Goal: Transaction & Acquisition: Purchase product/service

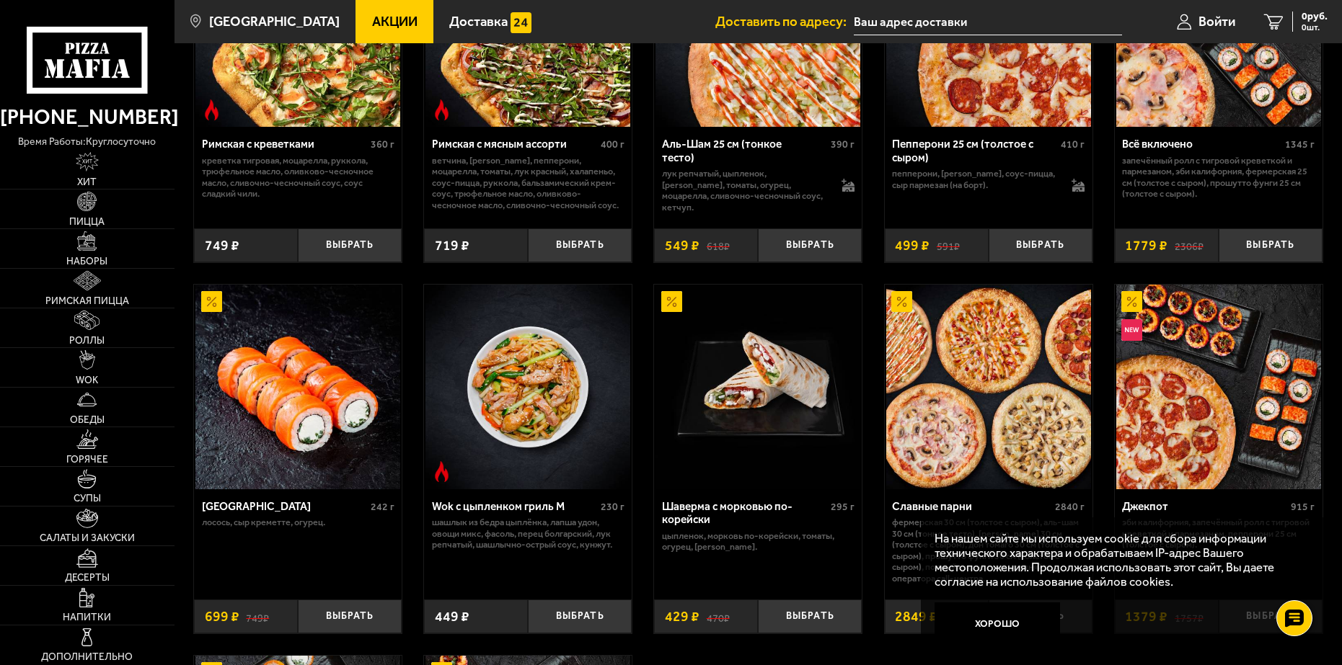
scroll to position [501, 0]
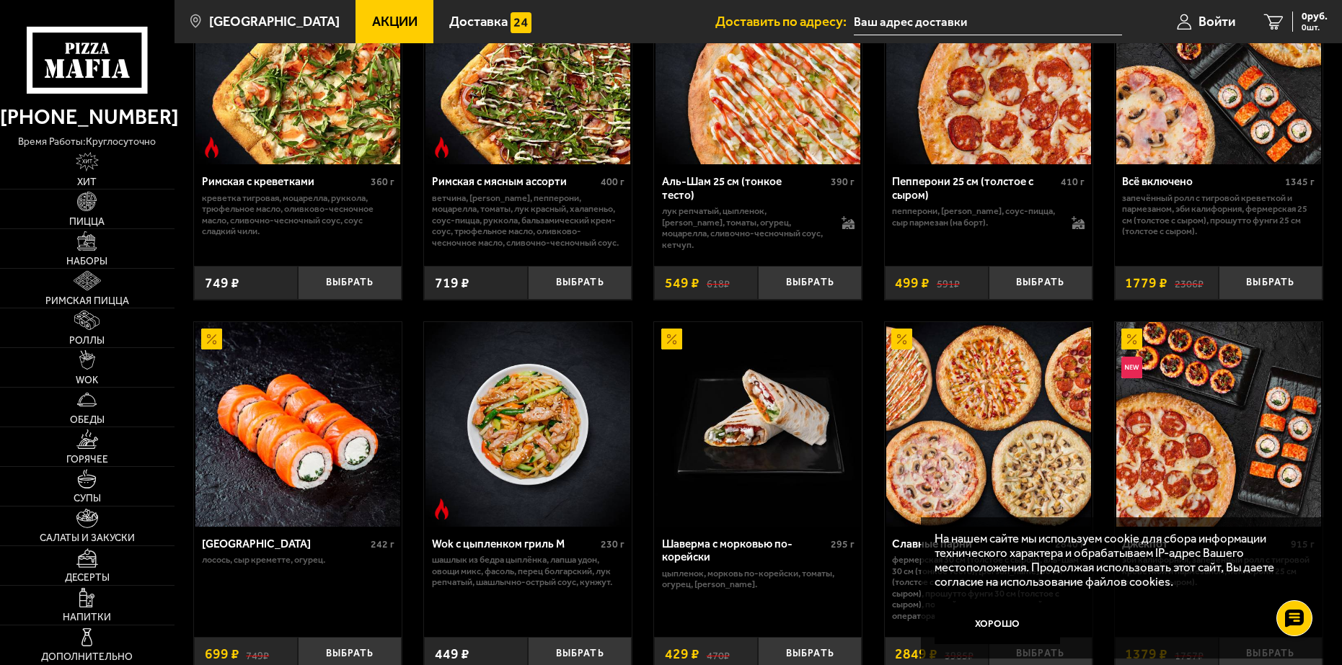
click at [1198, 190] on div "Всё включено 1345 г" at bounding box center [1218, 183] width 193 height 17
click at [1180, 149] on img at bounding box center [1218, 62] width 205 height 205
click at [1195, 192] on div "Всё включено 1345 г" at bounding box center [1218, 183] width 193 height 17
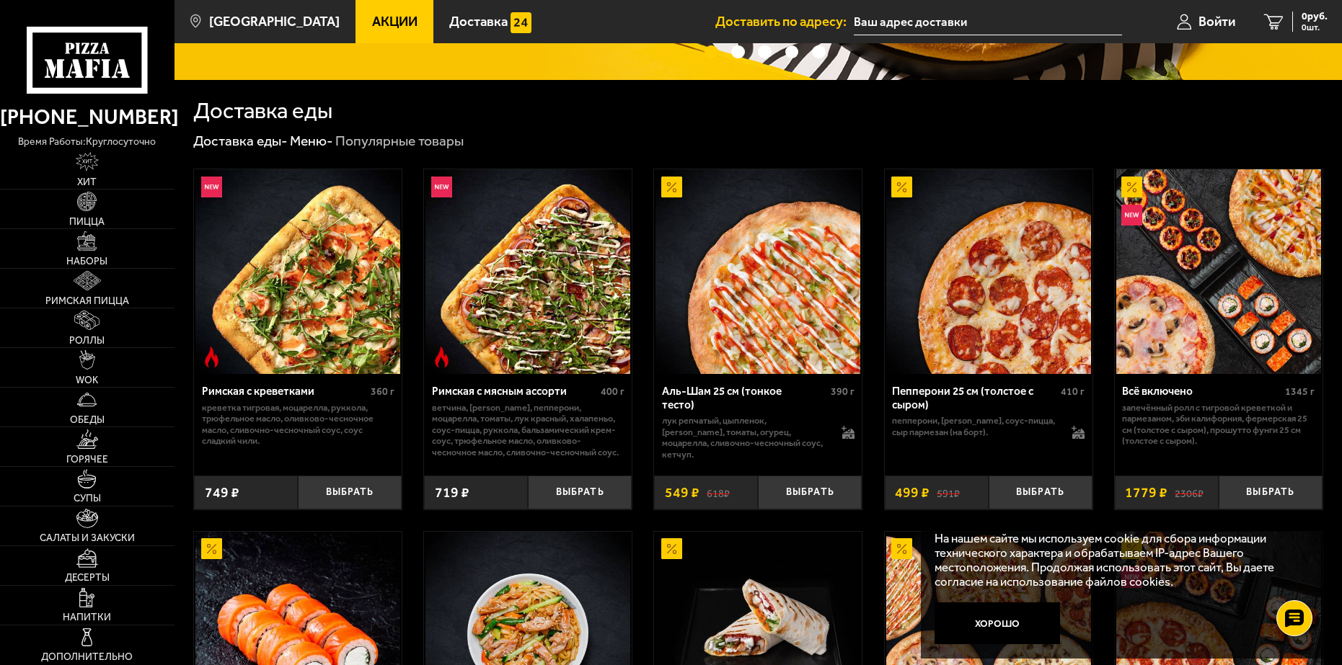
scroll to position [429, 0]
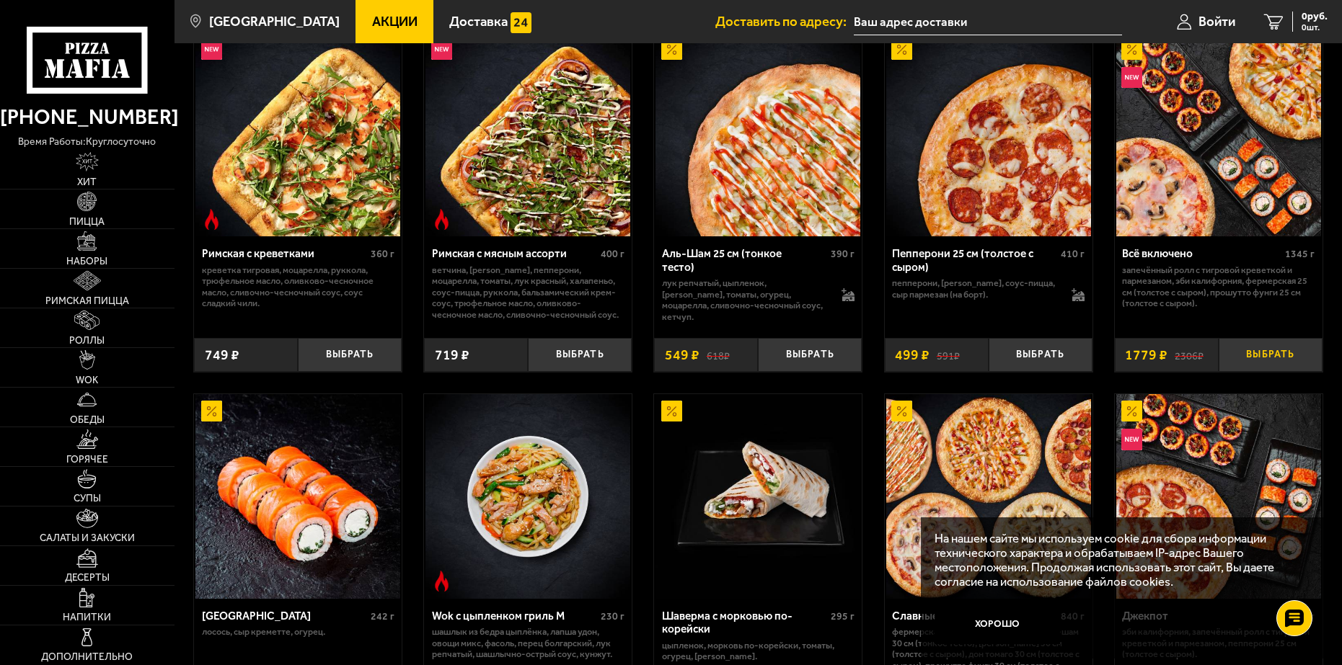
click at [1262, 351] on button "Выбрать" at bounding box center [1270, 355] width 104 height 34
click at [1237, 358] on button "−" at bounding box center [1235, 355] width 35 height 34
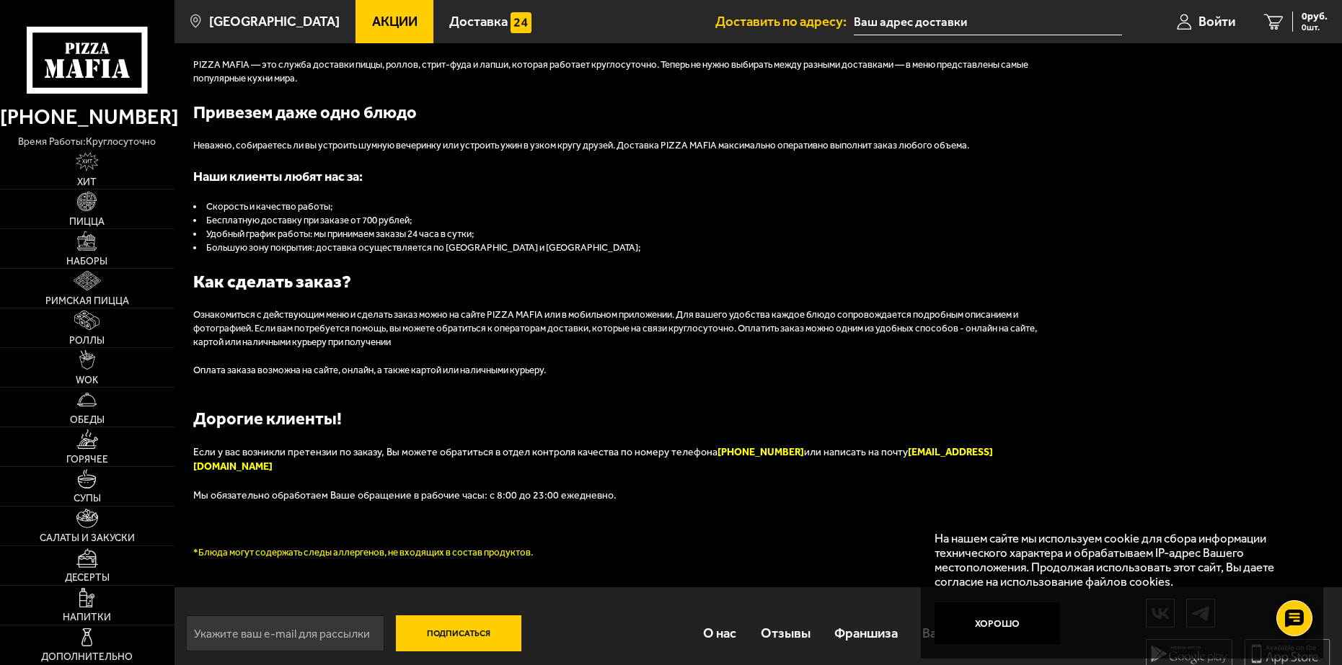
scroll to position [1583, 0]
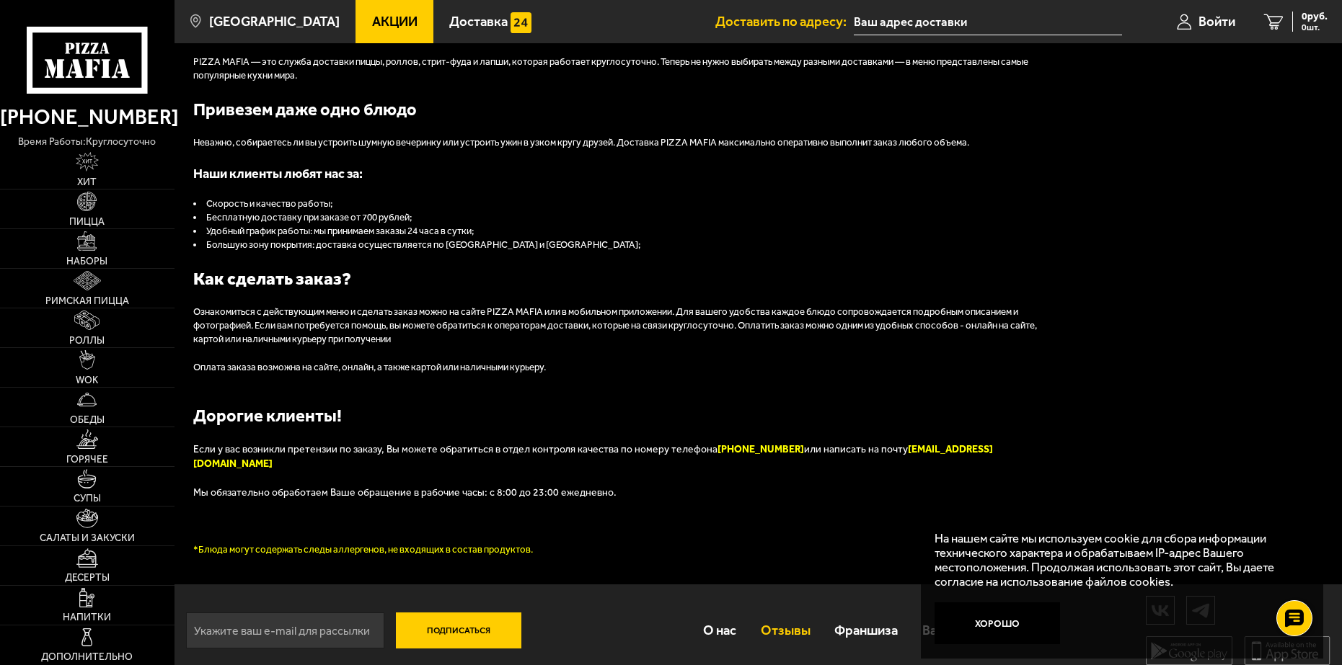
click at [790, 620] on link "Отзывы" at bounding box center [785, 631] width 74 height 45
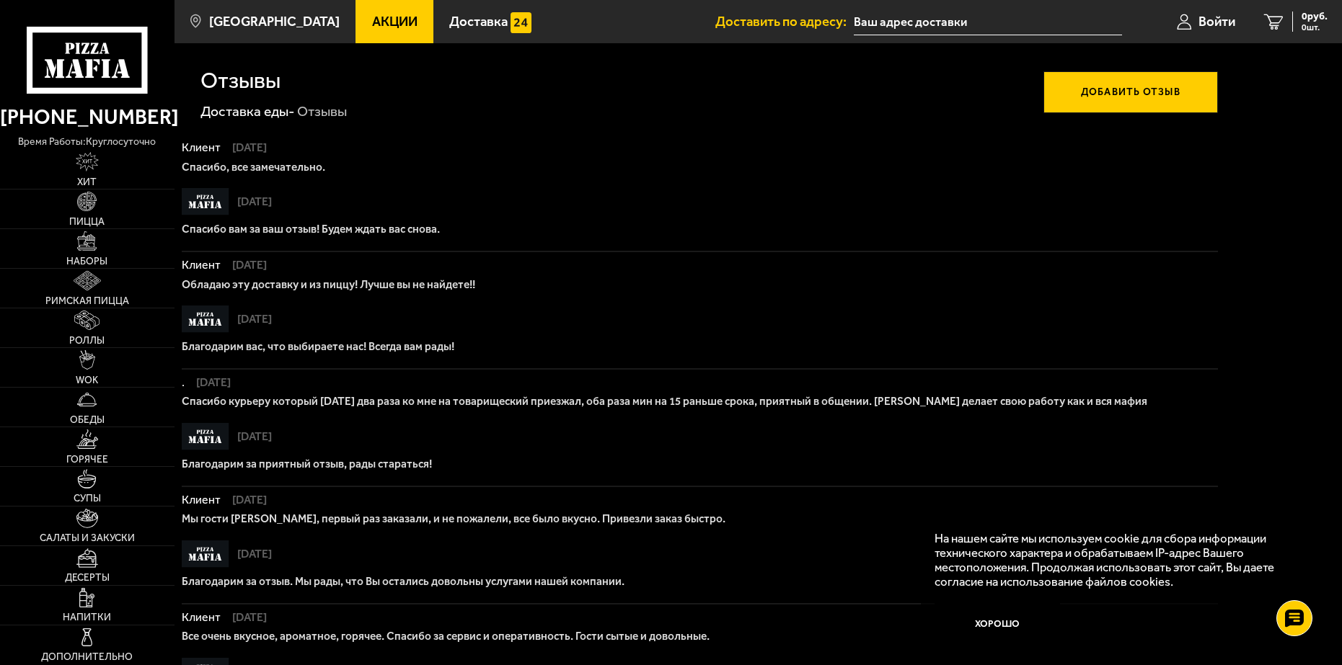
click at [372, 17] on span "Акции" at bounding box center [394, 22] width 45 height 14
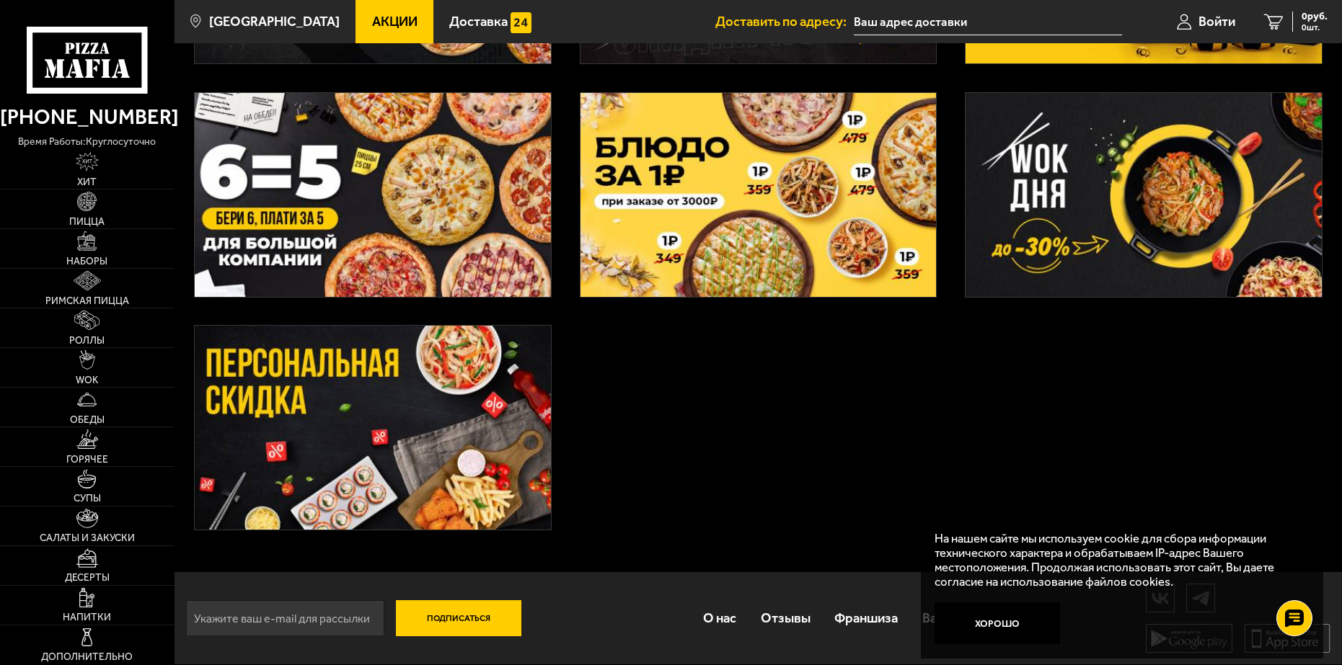
scroll to position [438, 0]
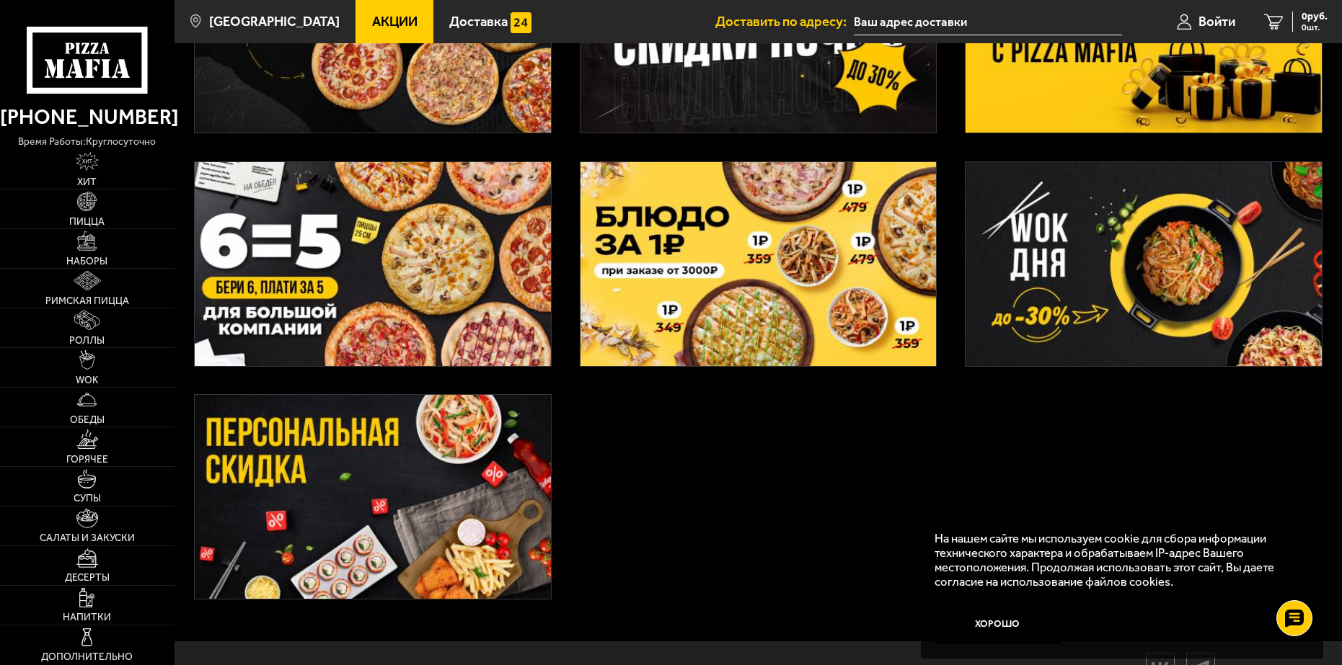
click at [421, 309] on img at bounding box center [373, 264] width 356 height 204
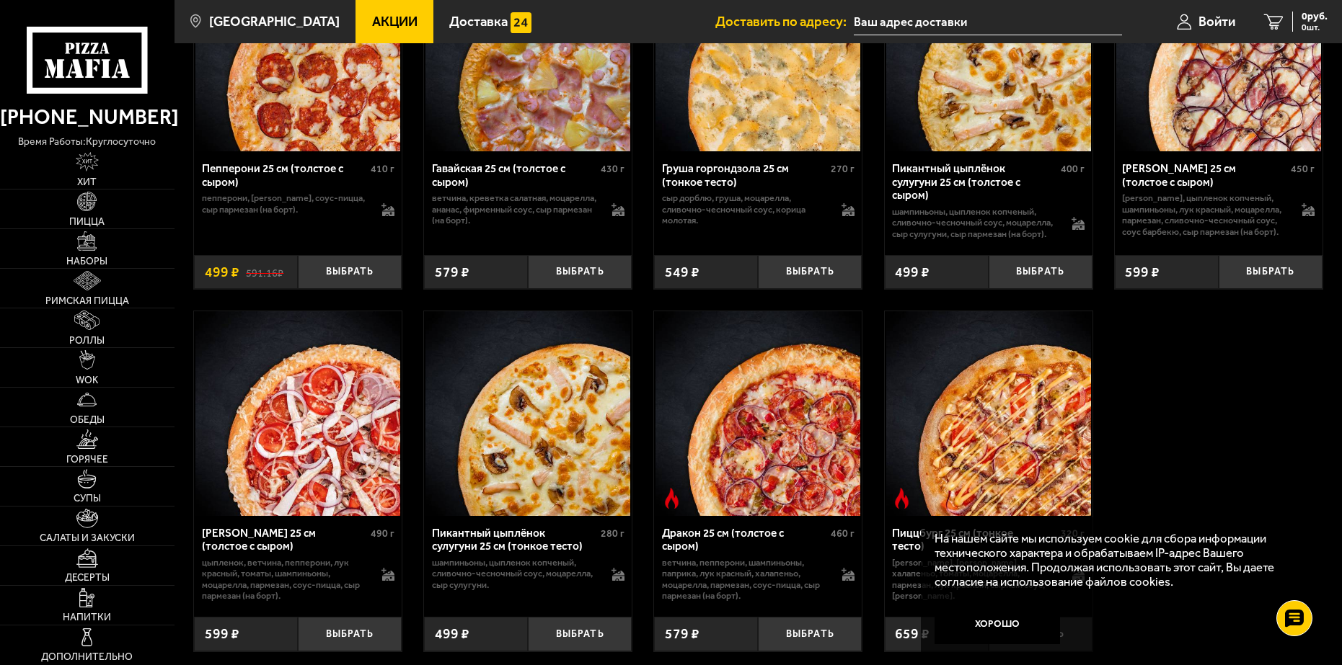
scroll to position [3099, 0]
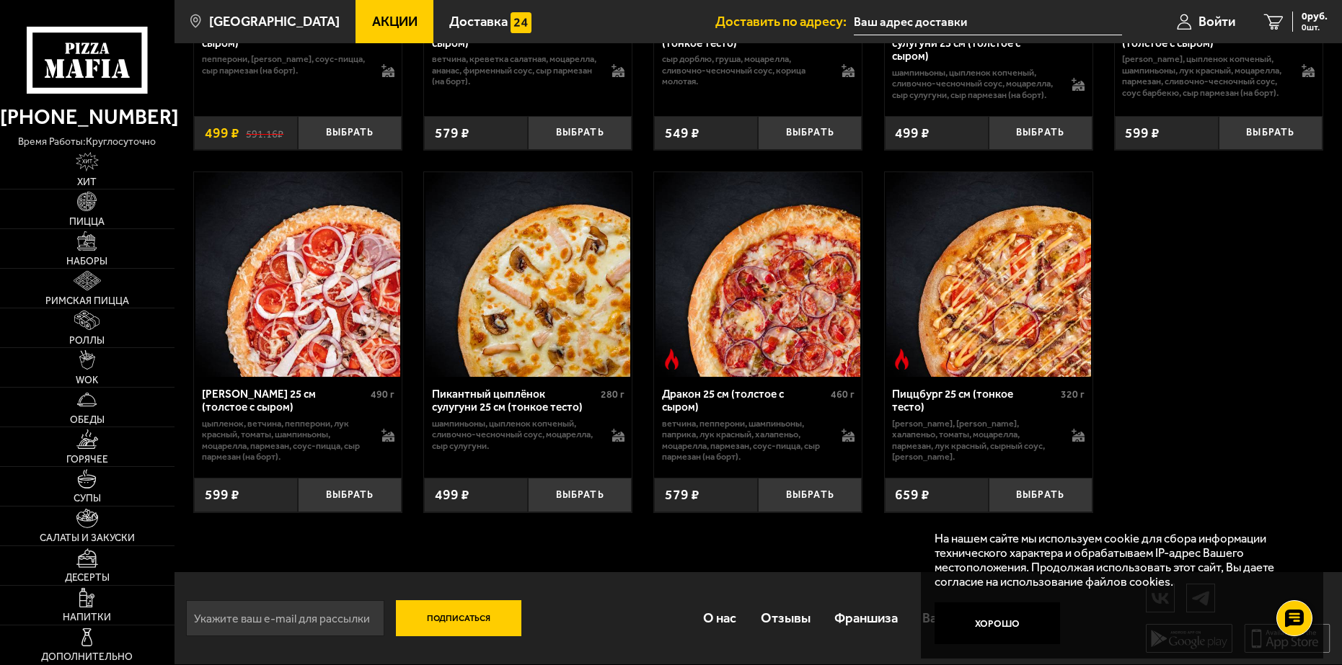
click at [744, 395] on div "Дракон 25 см (толстое с сыром)" at bounding box center [744, 401] width 165 height 27
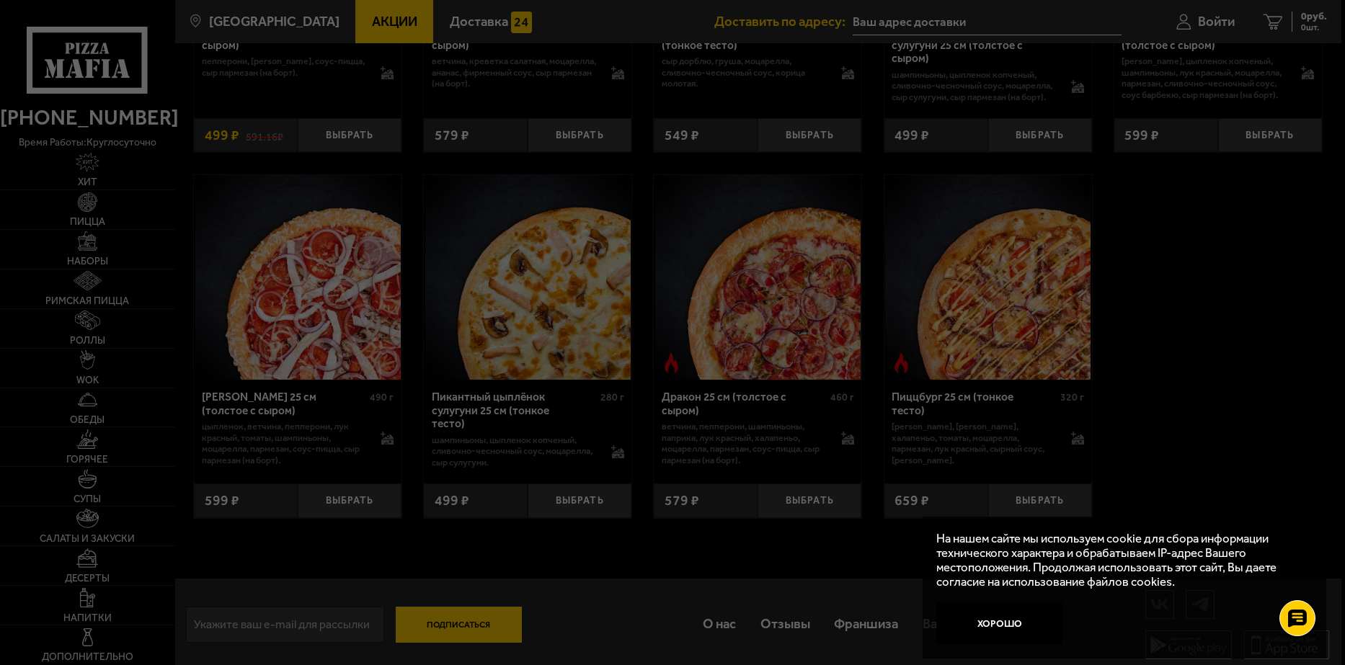
click at [751, 358] on div at bounding box center [672, 332] width 1345 height 665
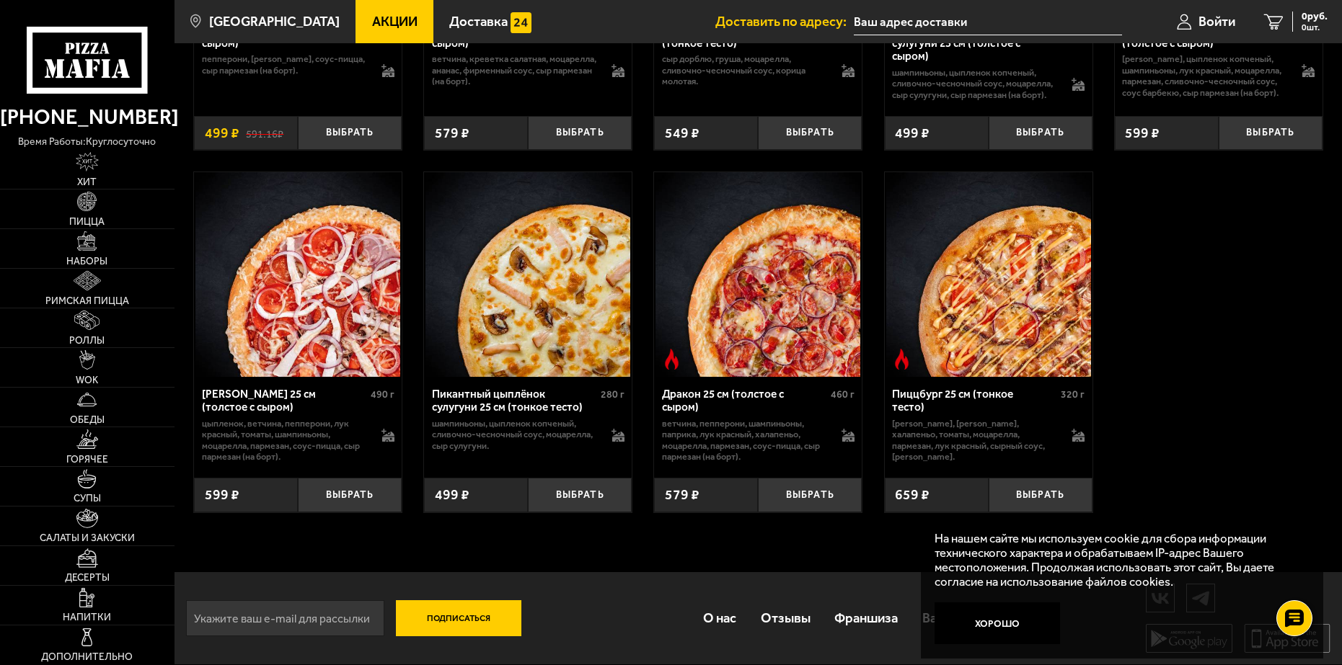
click at [751, 358] on img at bounding box center [757, 274] width 205 height 205
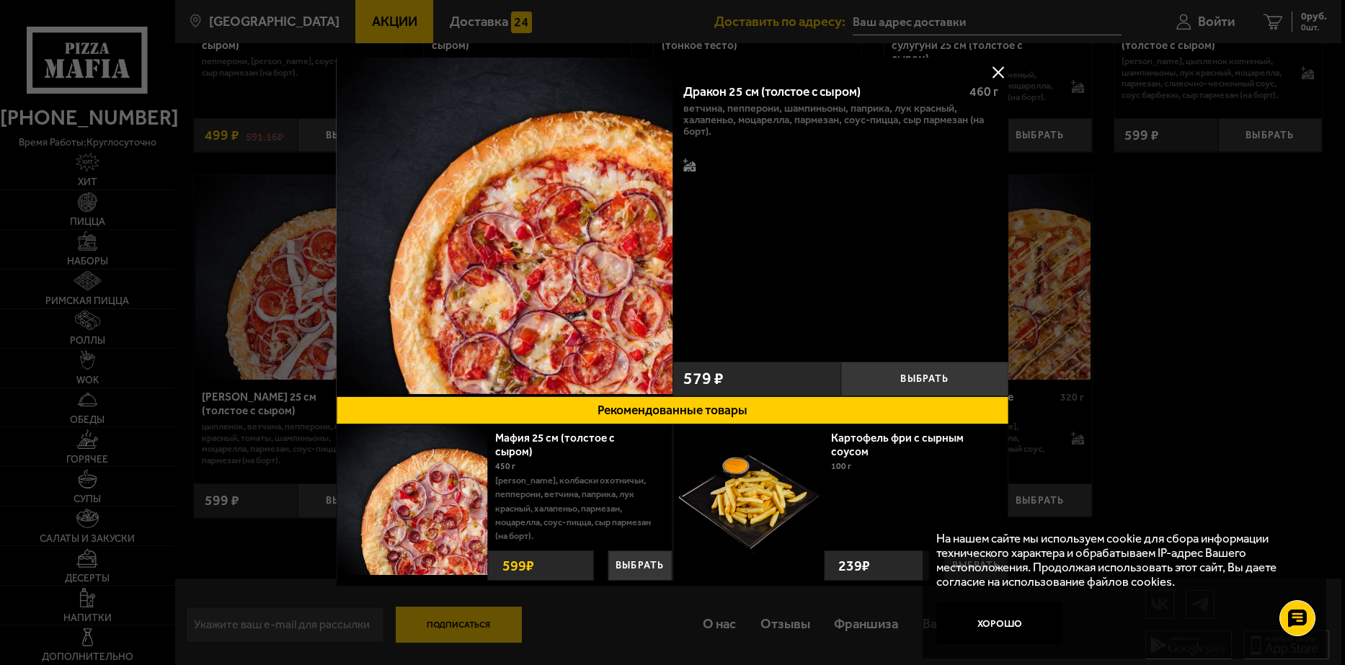
click at [997, 69] on button at bounding box center [999, 72] width 22 height 22
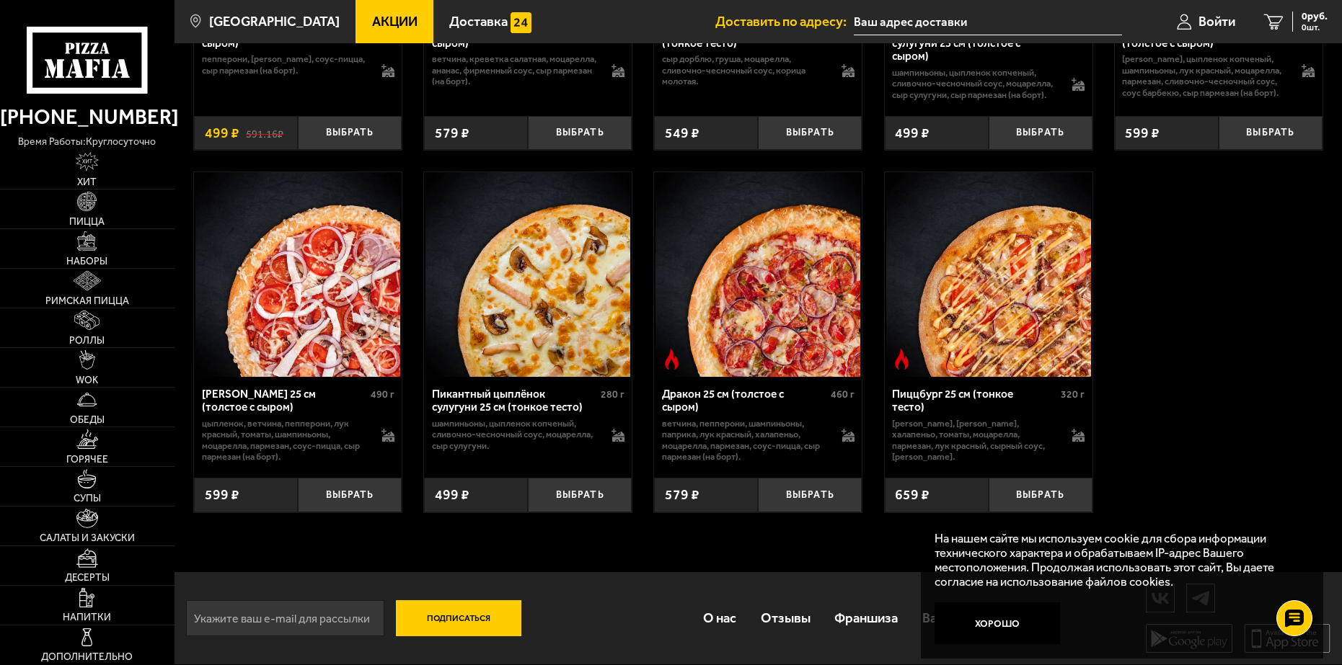
click at [539, 343] on img at bounding box center [527, 274] width 205 height 205
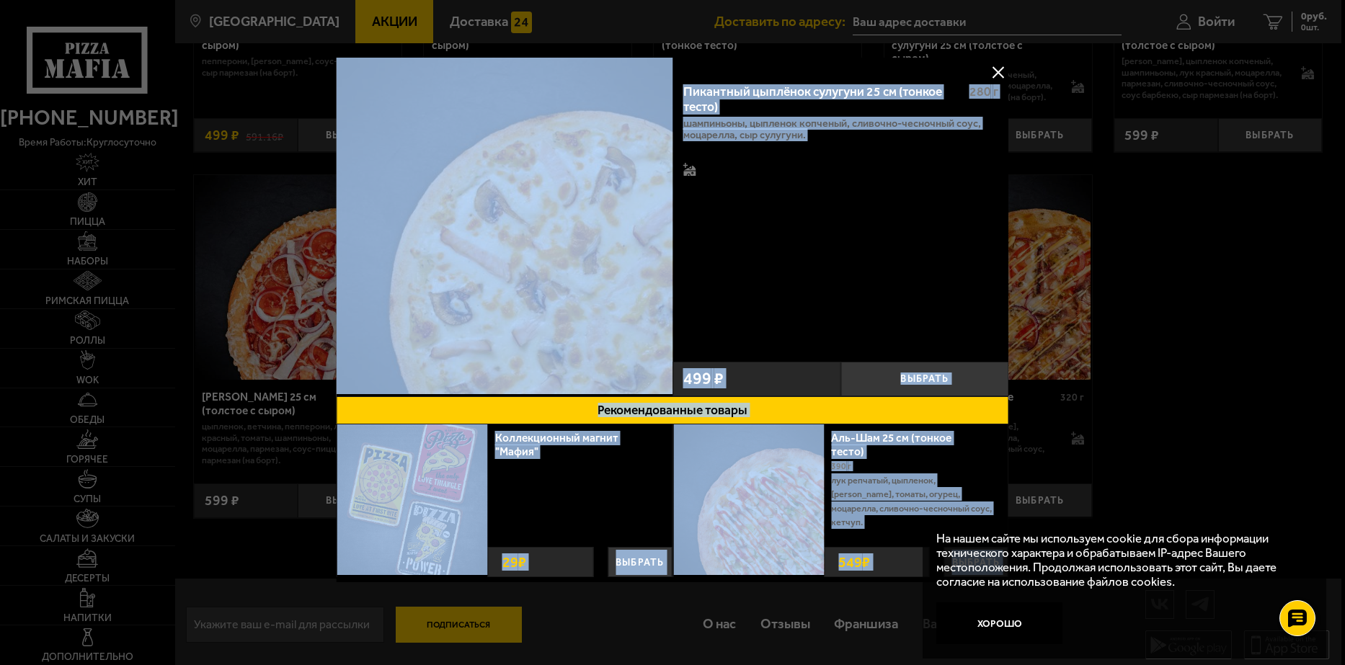
click at [998, 73] on button at bounding box center [999, 72] width 22 height 22
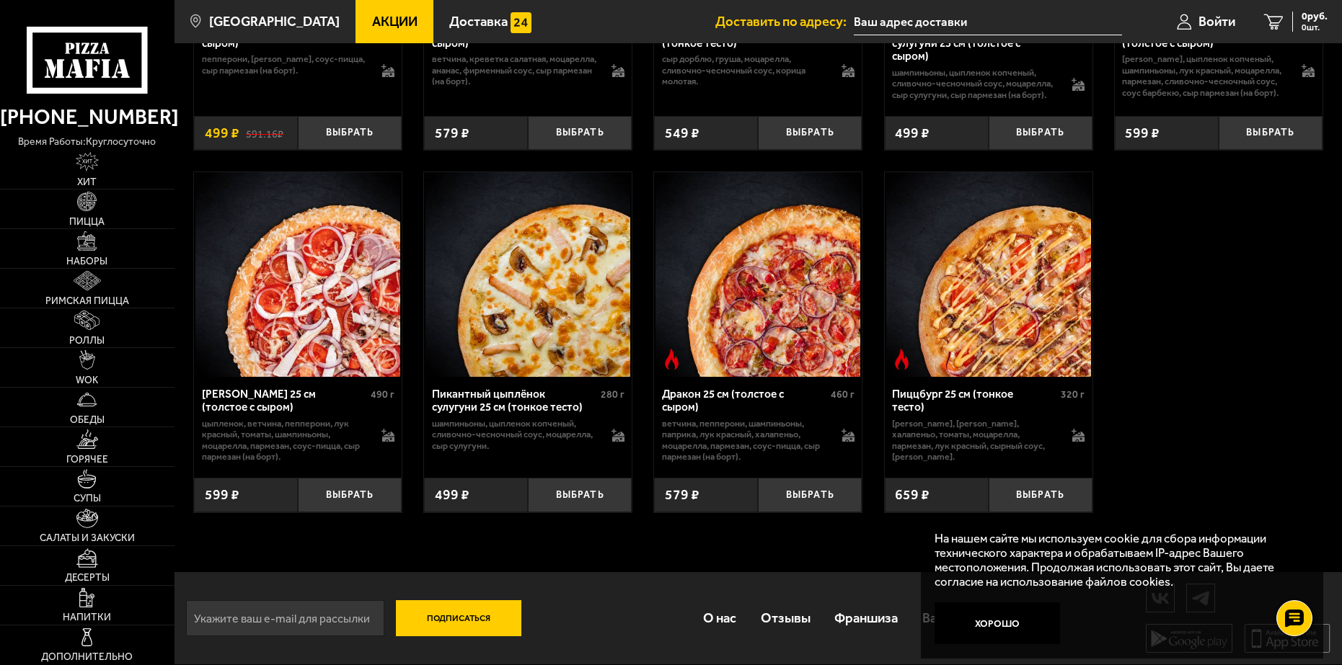
click at [783, 299] on img at bounding box center [757, 274] width 205 height 205
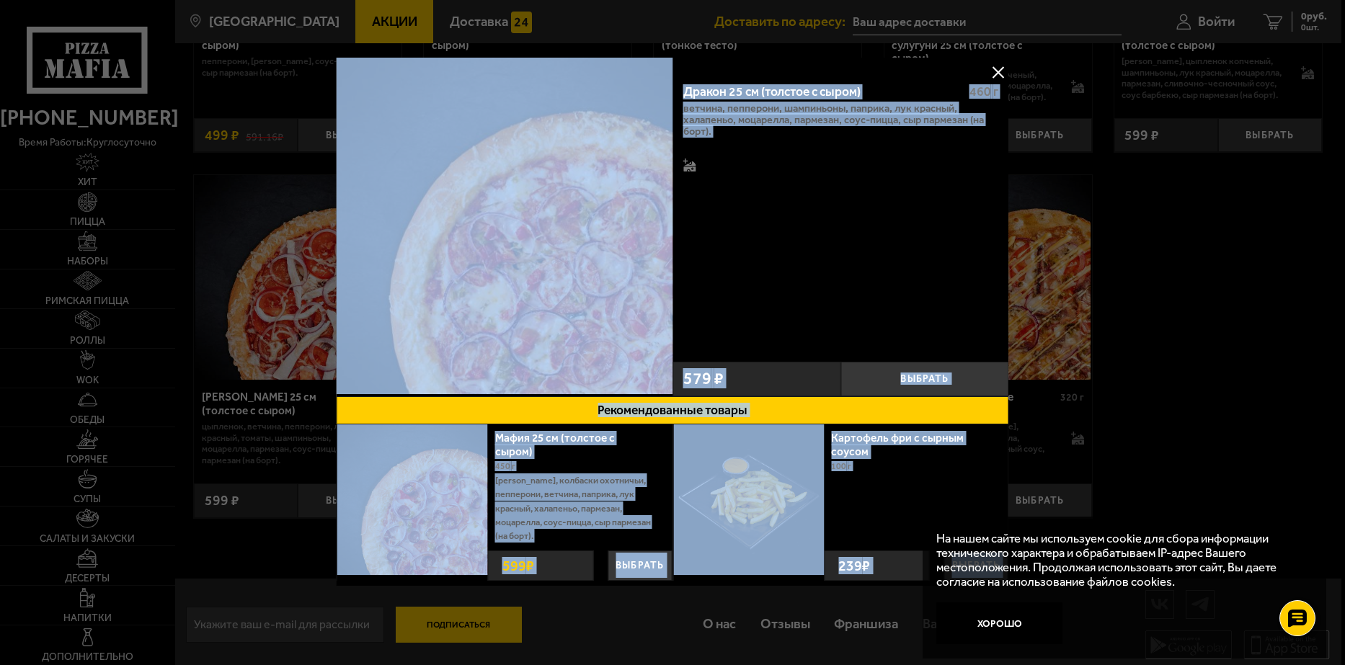
click at [783, 299] on div "Дракон 25 см (толстое с сыром) 460 г ветчина, пепперони, шампиньоны, паприка, л…" at bounding box center [841, 213] width 337 height 283
click at [657, 288] on img at bounding box center [505, 226] width 337 height 337
click at [999, 70] on button at bounding box center [999, 72] width 22 height 22
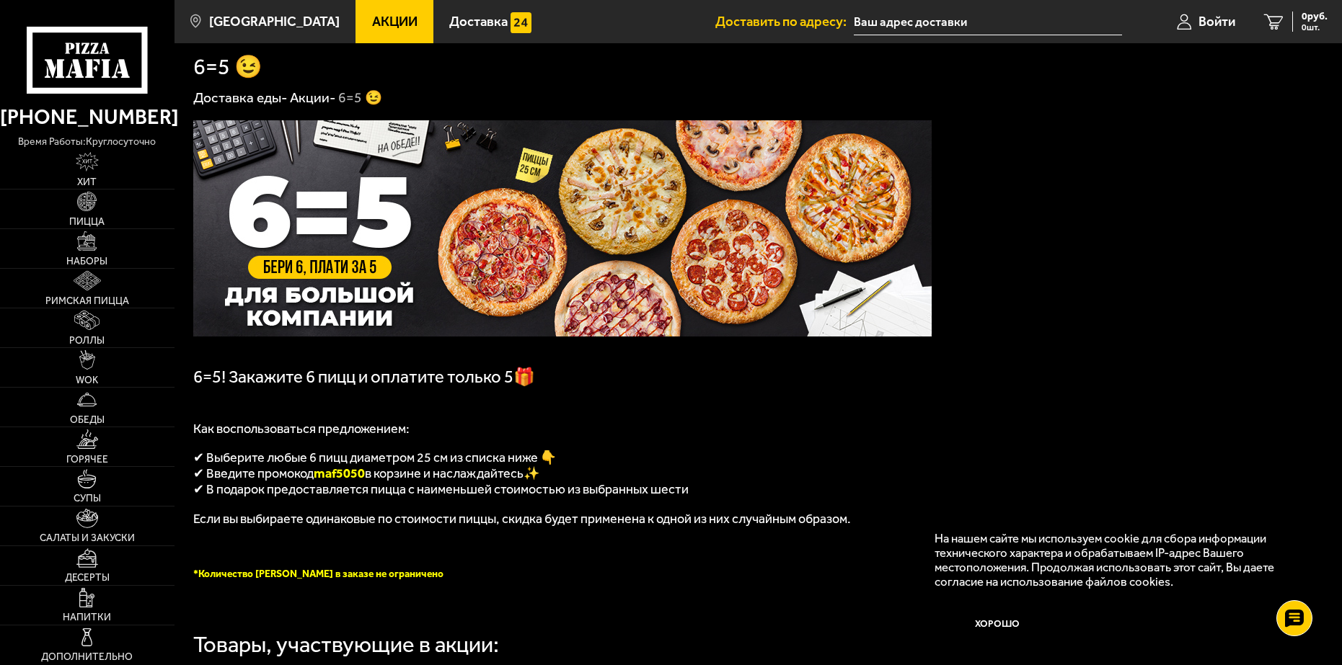
scroll to position [0, 0]
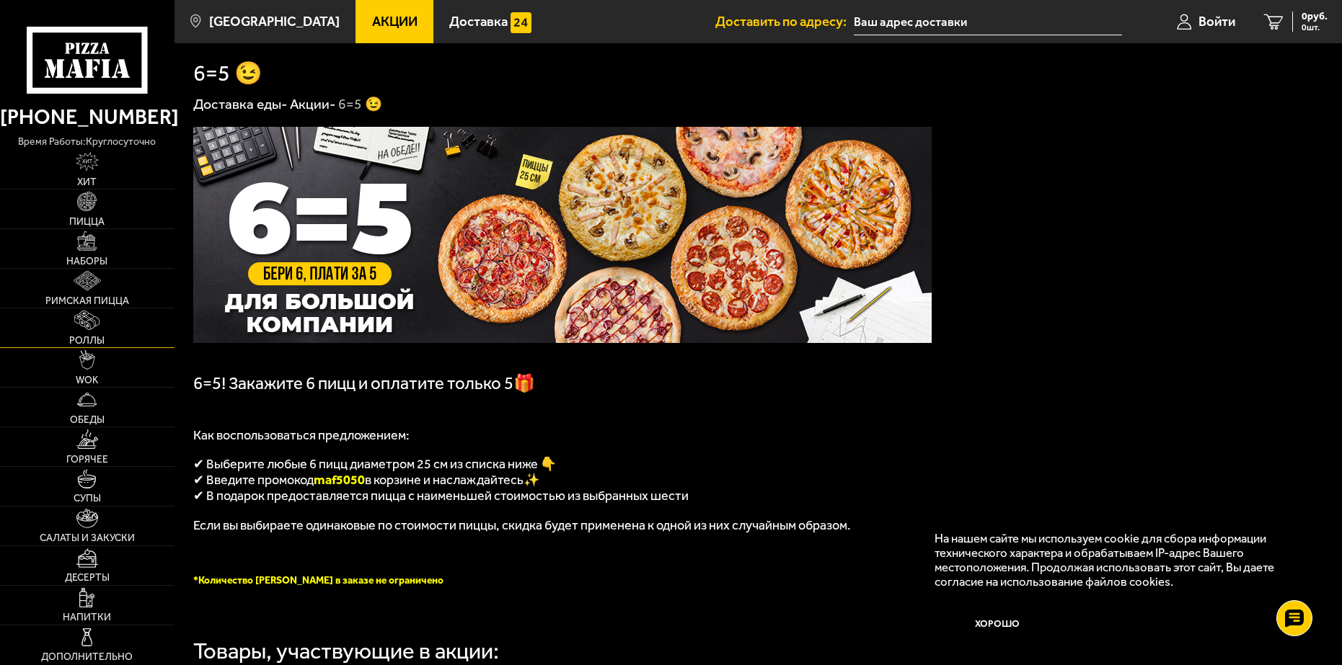
click at [89, 342] on span "Роллы" at bounding box center [86, 341] width 35 height 10
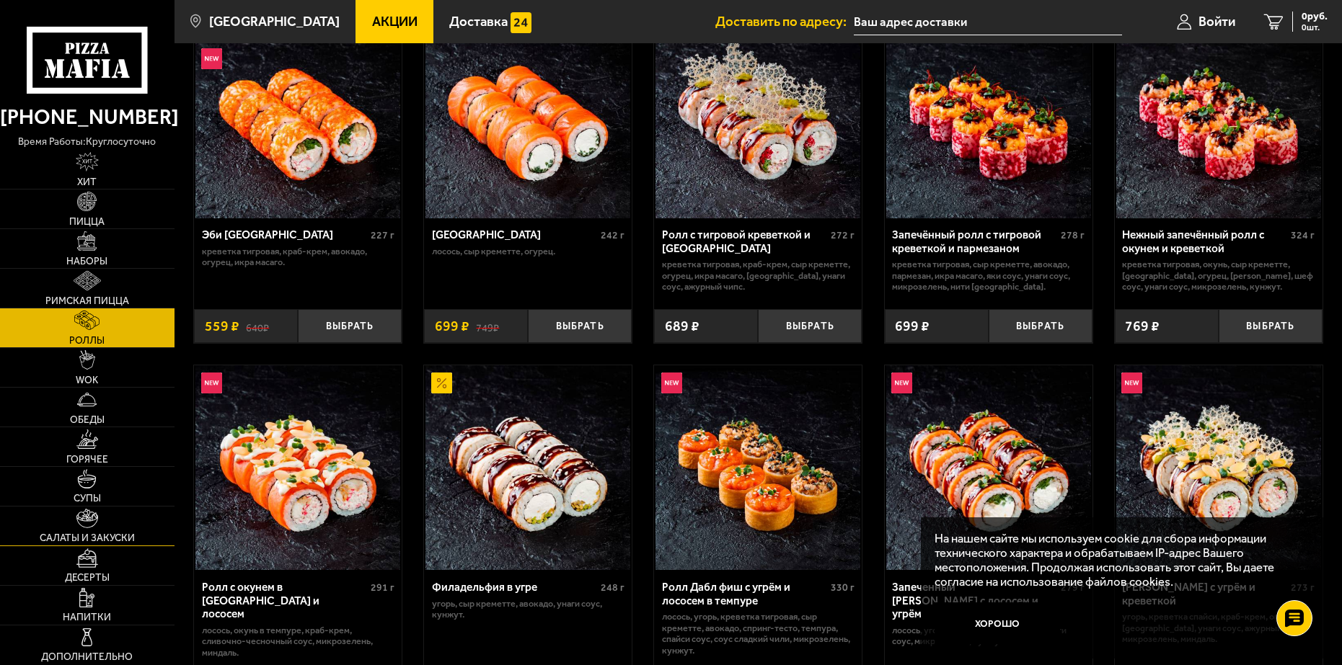
scroll to position [144, 0]
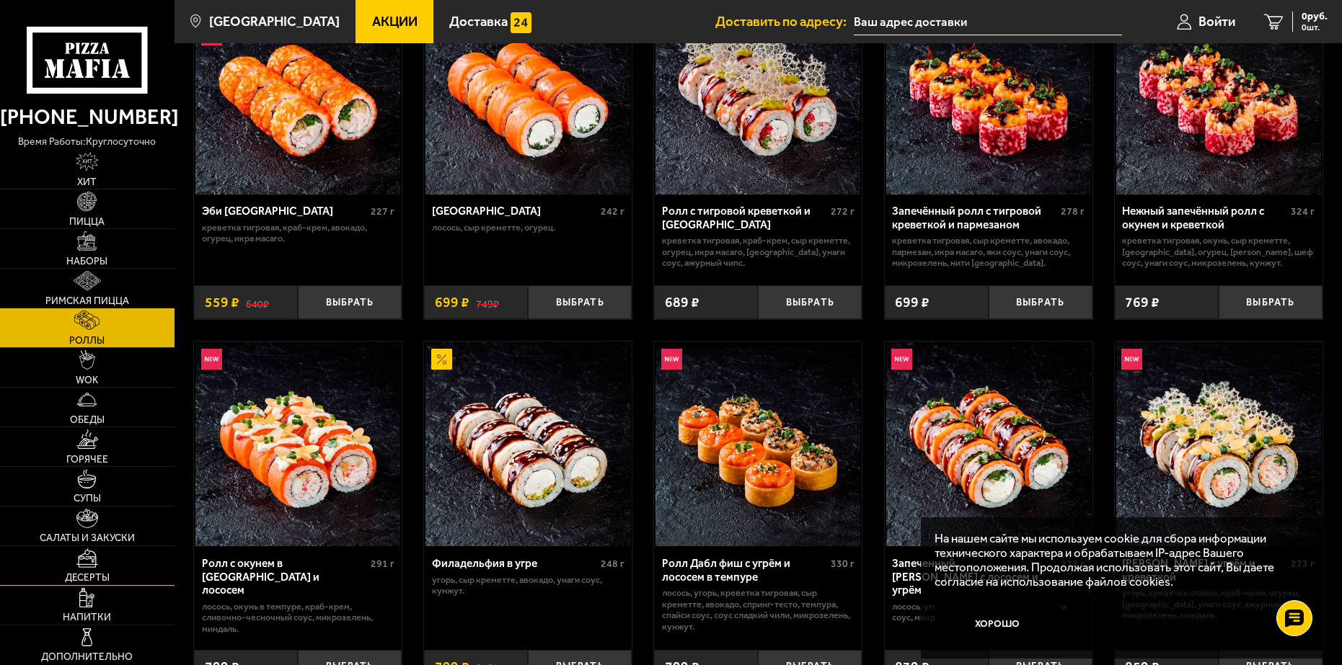
click at [85, 576] on span "Десерты" at bounding box center [87, 578] width 45 height 10
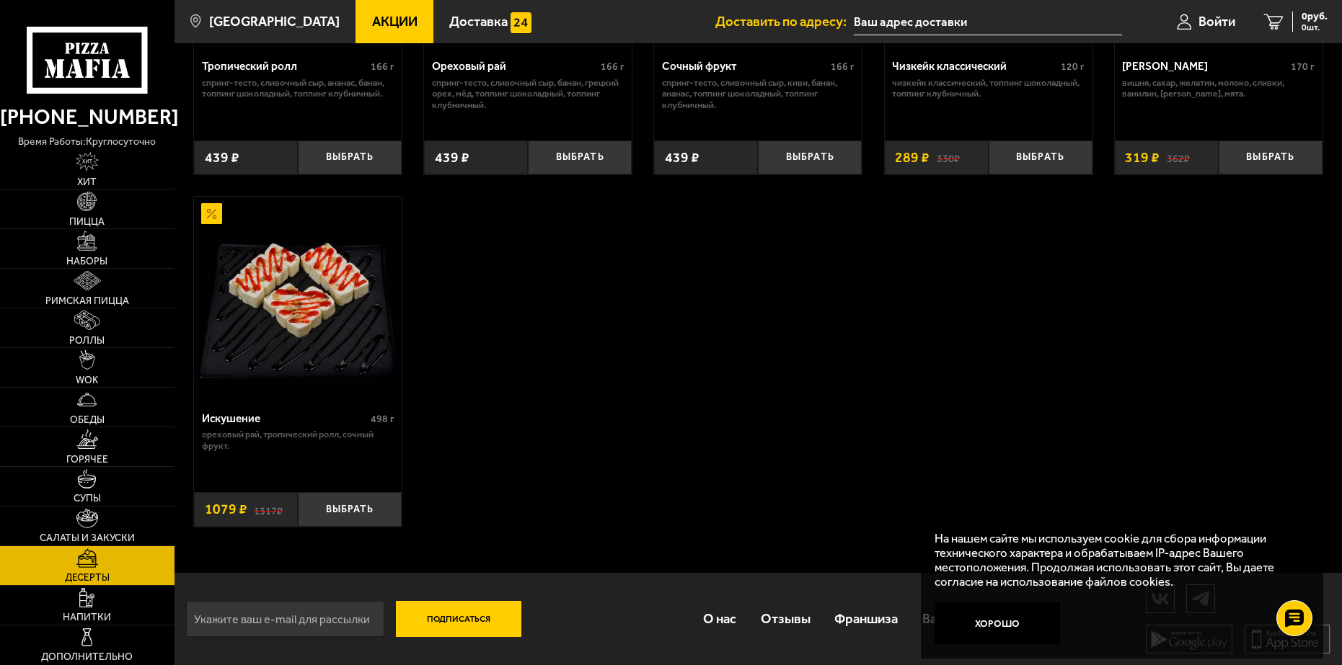
scroll to position [645, 0]
